Goal: Transaction & Acquisition: Book appointment/travel/reservation

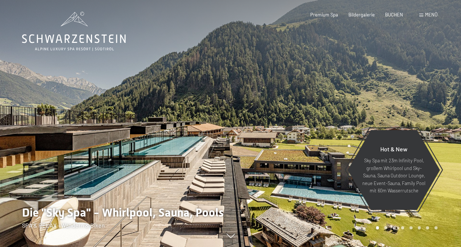
click at [252, 134] on div at bounding box center [346, 123] width 231 height 247
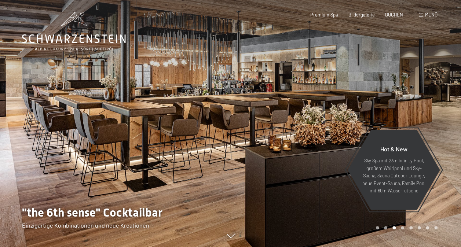
click at [252, 134] on div at bounding box center [346, 123] width 231 height 247
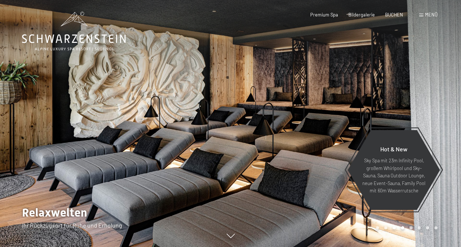
click at [252, 134] on div at bounding box center [346, 123] width 231 height 247
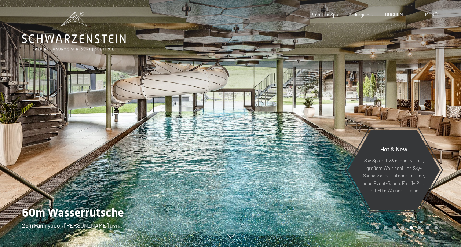
click at [252, 134] on div at bounding box center [346, 123] width 231 height 247
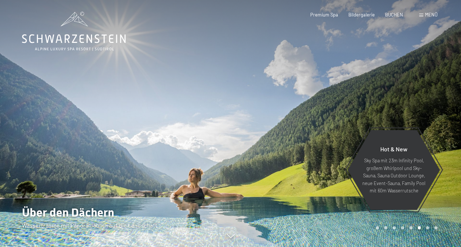
click at [252, 134] on div at bounding box center [346, 123] width 231 height 247
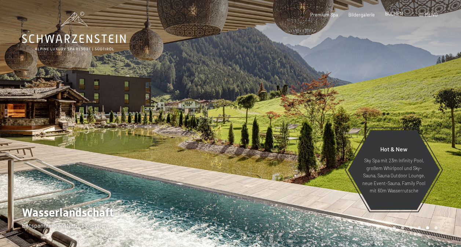
click at [396, 14] on span "BUCHEN" at bounding box center [394, 14] width 18 height 6
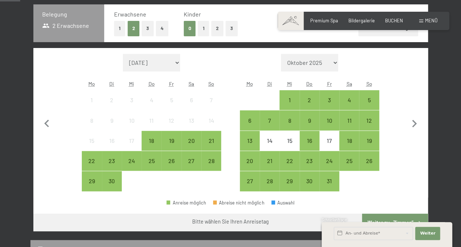
scroll to position [110, 0]
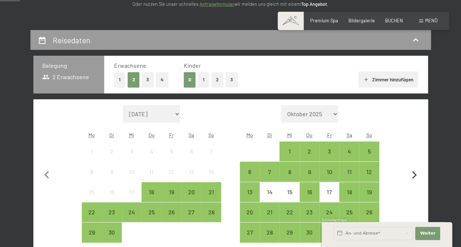
click at [412, 175] on icon "button" at bounding box center [414, 175] width 15 height 15
select select "[DATE]"
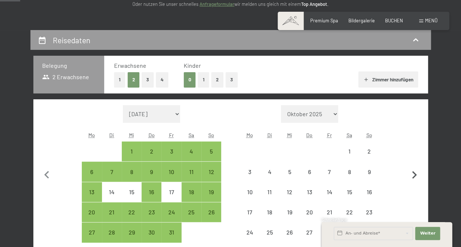
click at [412, 174] on icon "button" at bounding box center [414, 175] width 15 height 15
select select "[DATE]"
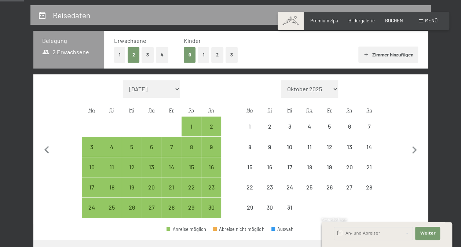
scroll to position [147, 0]
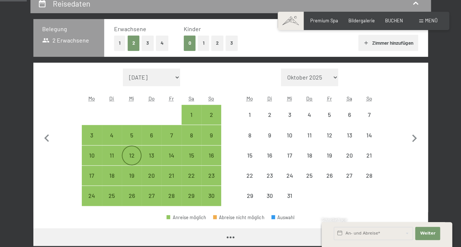
select select "[DATE]"
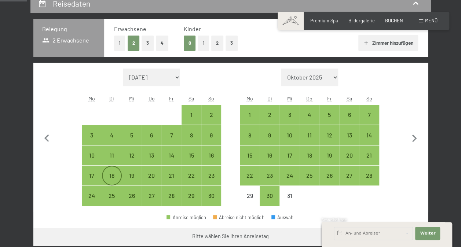
click at [112, 168] on div "18" at bounding box center [112, 176] width 18 height 18
select select "[DATE]"
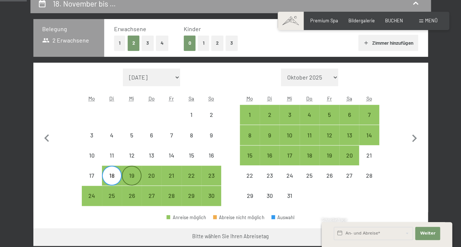
click at [129, 176] on div "19" at bounding box center [132, 182] width 18 height 18
select select "[DATE]"
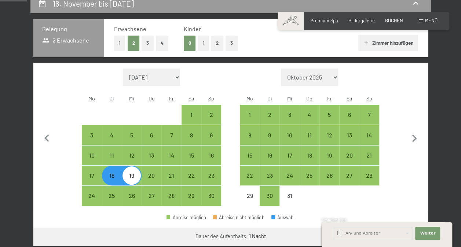
click at [128, 176] on div "19" at bounding box center [132, 182] width 18 height 18
select select "[DATE]"
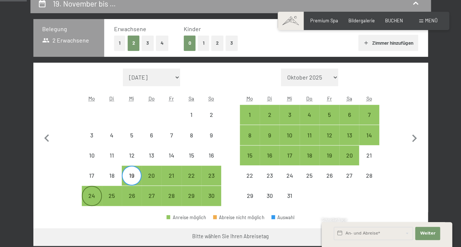
click at [91, 198] on div "24" at bounding box center [92, 202] width 18 height 18
select select "[DATE]"
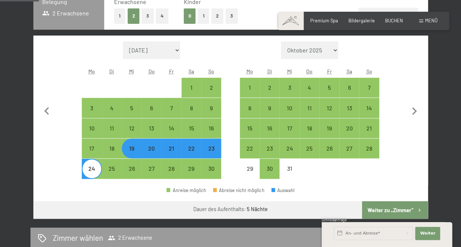
scroll to position [183, 0]
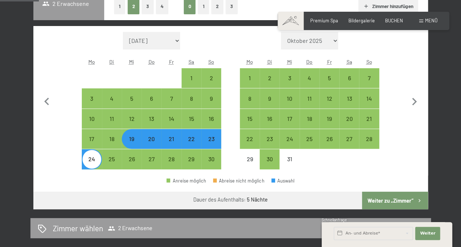
click at [413, 200] on button "Weiter zu „Zimmer“" at bounding box center [395, 201] width 66 height 18
select select "[DATE]"
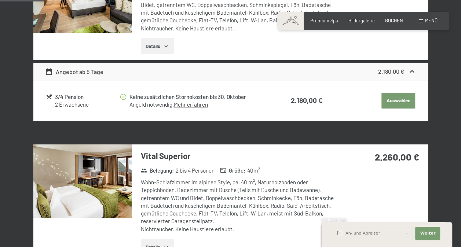
scroll to position [177, 0]
